Goal: Navigation & Orientation: Understand site structure

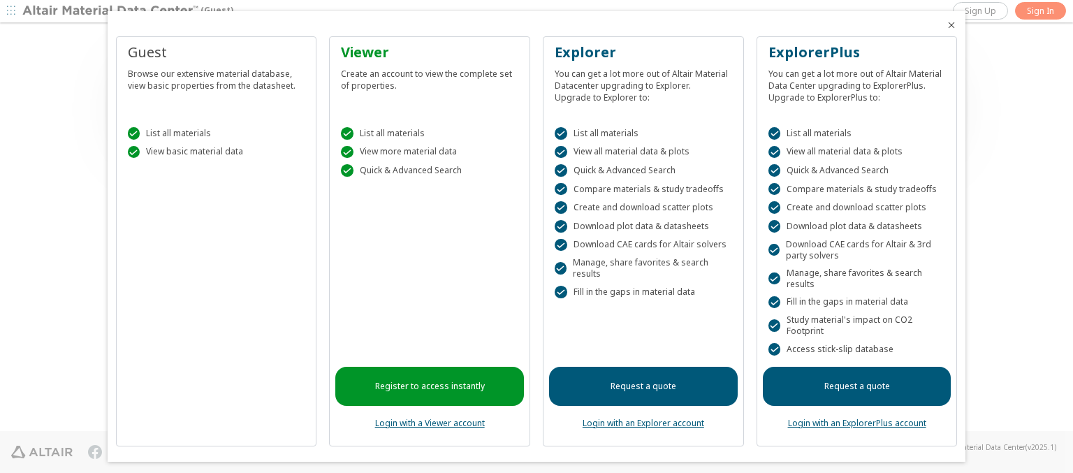
click at [946, 25] on icon "Close" at bounding box center [951, 25] width 11 height 11
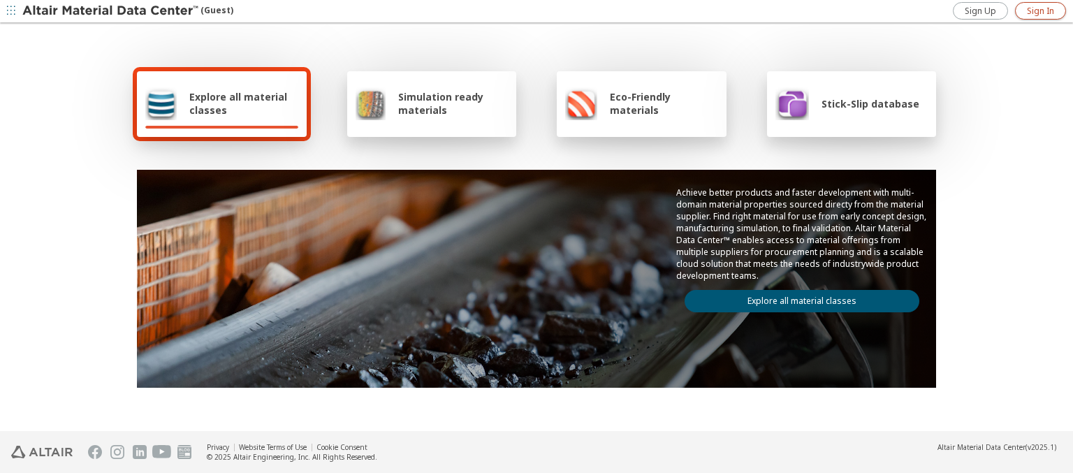
click at [1041, 10] on span "Sign In" at bounding box center [1040, 11] width 27 height 11
click at [111, 11] on img at bounding box center [111, 11] width 178 height 14
click at [238, 103] on span "Explore all material classes" at bounding box center [243, 103] width 109 height 27
click at [797, 298] on link "Explore all material classes" at bounding box center [802, 301] width 235 height 22
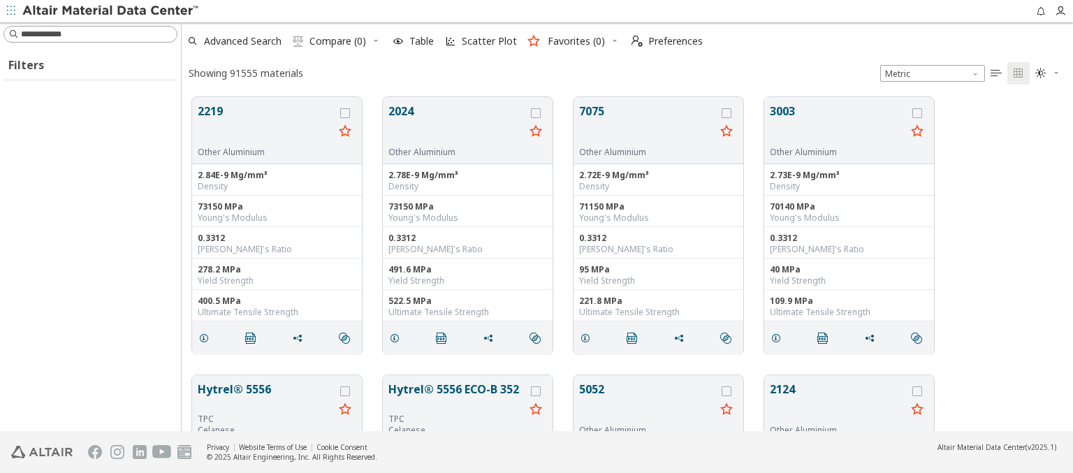
scroll to position [334, 881]
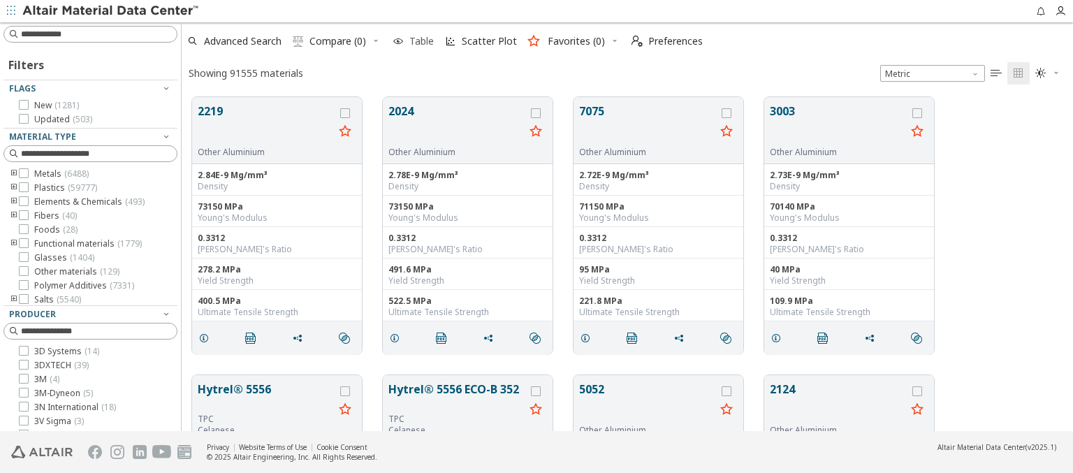
click at [398, 41] on icon "button" at bounding box center [398, 41] width 11 height 11
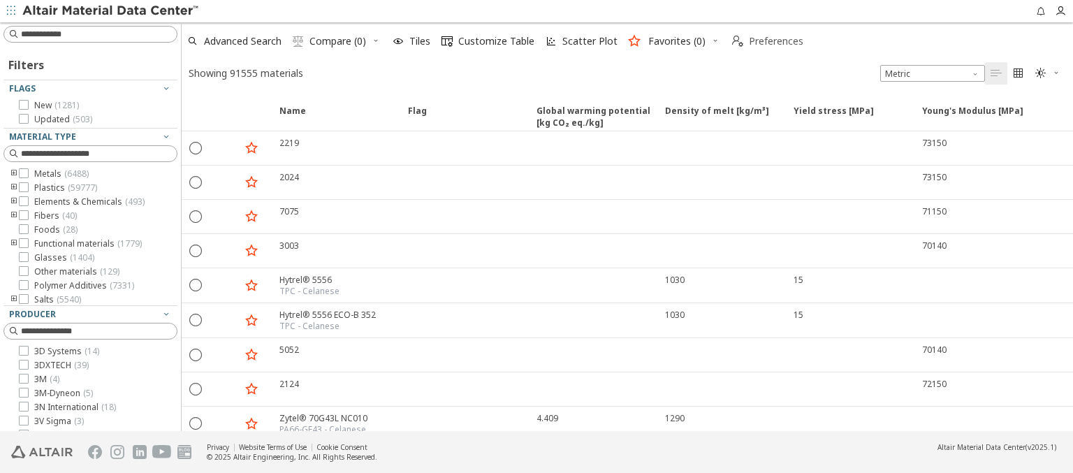
click at [762, 41] on span "Preferences" at bounding box center [776, 41] width 55 height 10
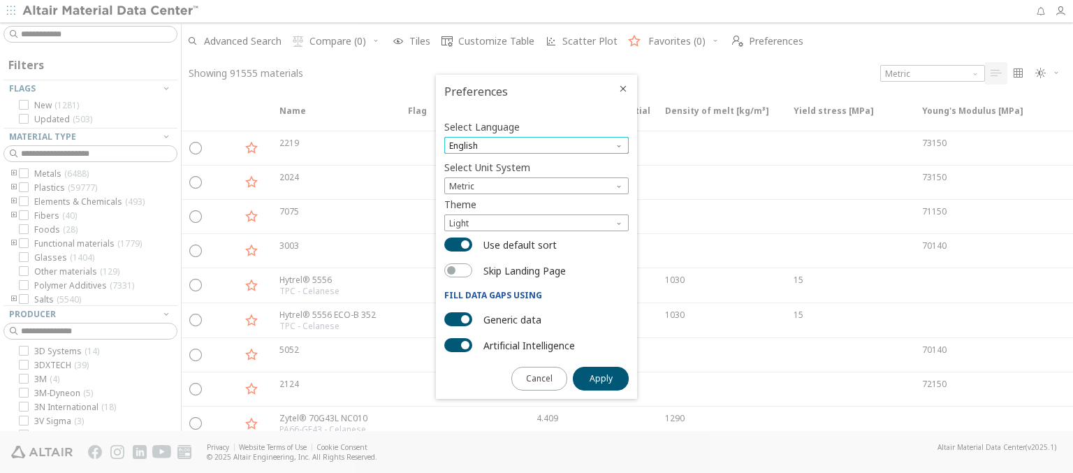
click at [537, 145] on span "English" at bounding box center [536, 145] width 185 height 17
click at [537, 180] on span "Deutsch" at bounding box center [536, 180] width 173 height 10
click at [601, 377] on span "Apply" at bounding box center [601, 378] width 23 height 11
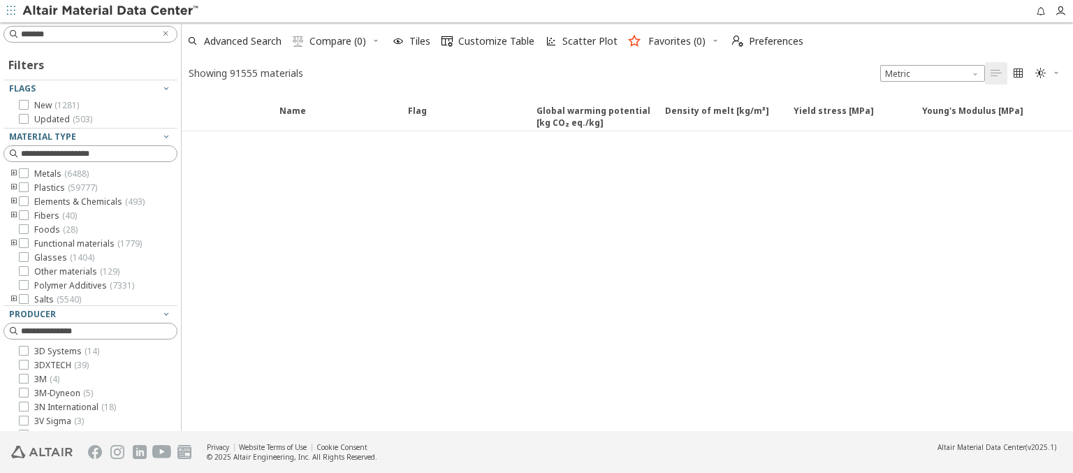
type input "*******"
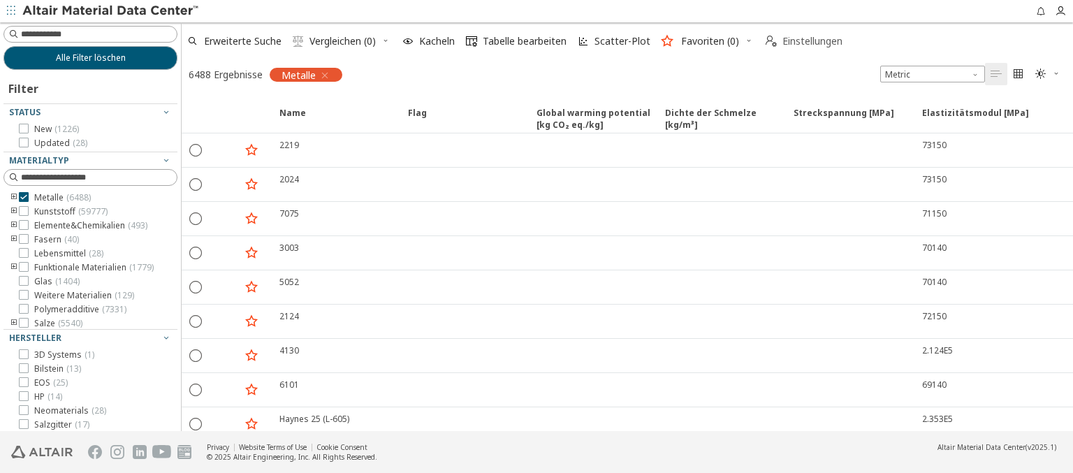
click at [805, 41] on span "Einstellungen" at bounding box center [813, 41] width 60 height 10
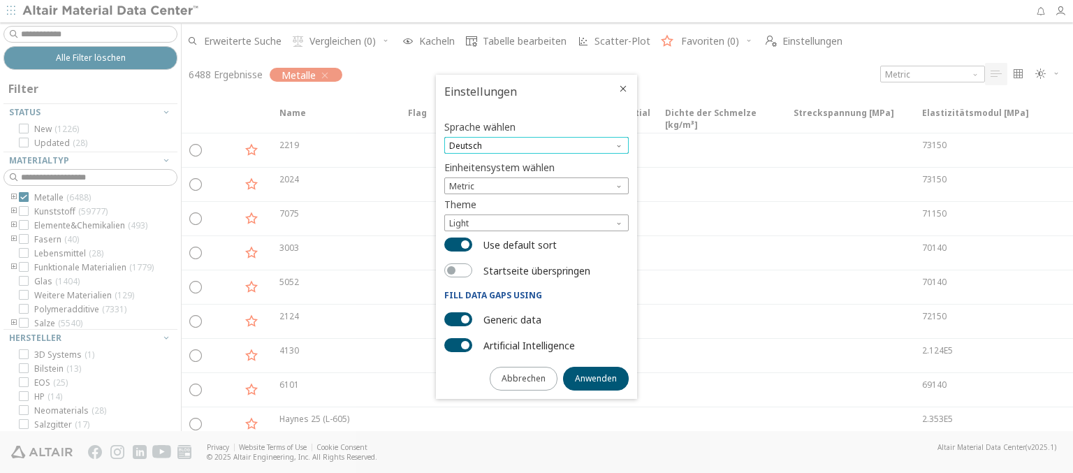
click at [537, 145] on span "Deutsch" at bounding box center [536, 145] width 185 height 17
click at [537, 163] on span "English" at bounding box center [536, 164] width 173 height 10
click at [596, 377] on span "Anwenden" at bounding box center [596, 378] width 42 height 11
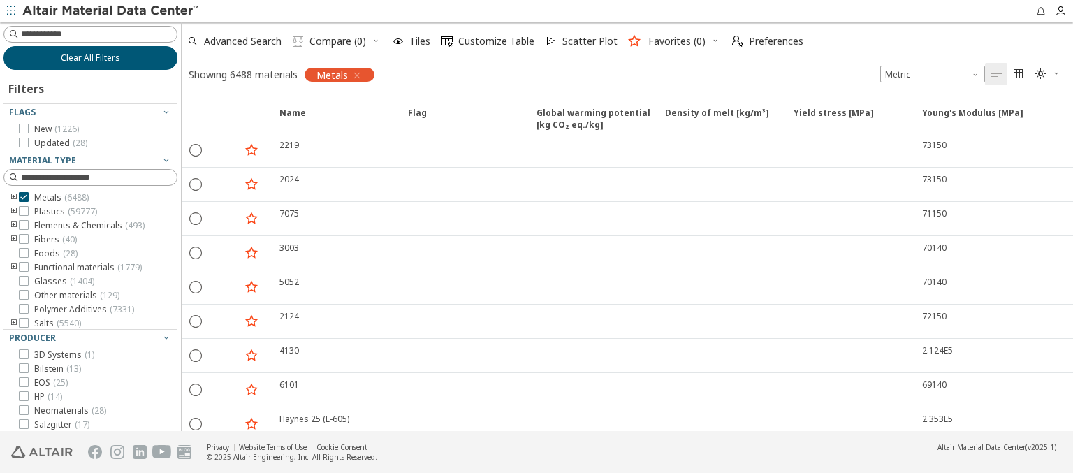
click at [85, 57] on span "Clear All Filters" at bounding box center [90, 57] width 59 height 11
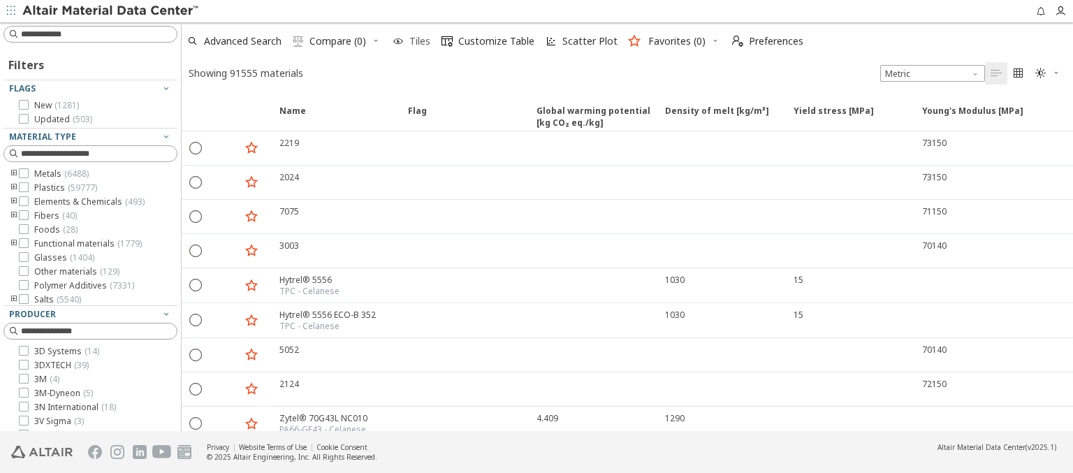
click at [398, 41] on icon "button" at bounding box center [398, 41] width 11 height 11
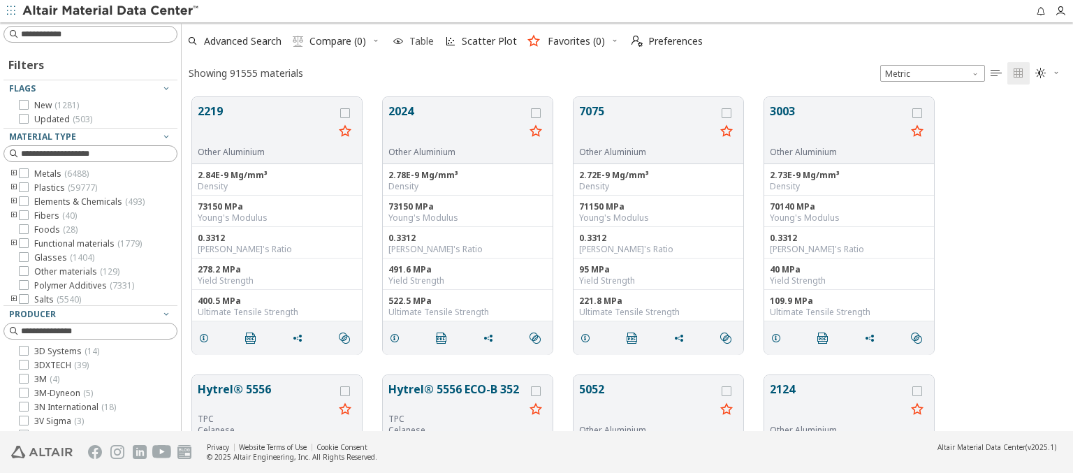
scroll to position [334, 881]
click at [111, 11] on img at bounding box center [111, 11] width 178 height 14
